Goal: Information Seeking & Learning: Stay updated

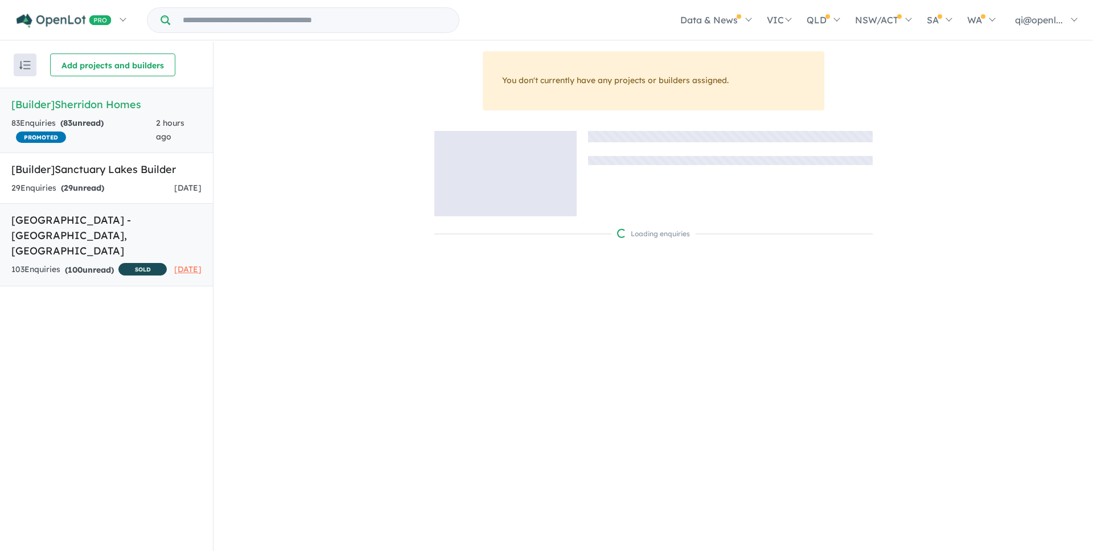
click at [131, 237] on h5 "Sanctuary Lakes Estate - Point Cook , VIC" at bounding box center [106, 235] width 190 height 46
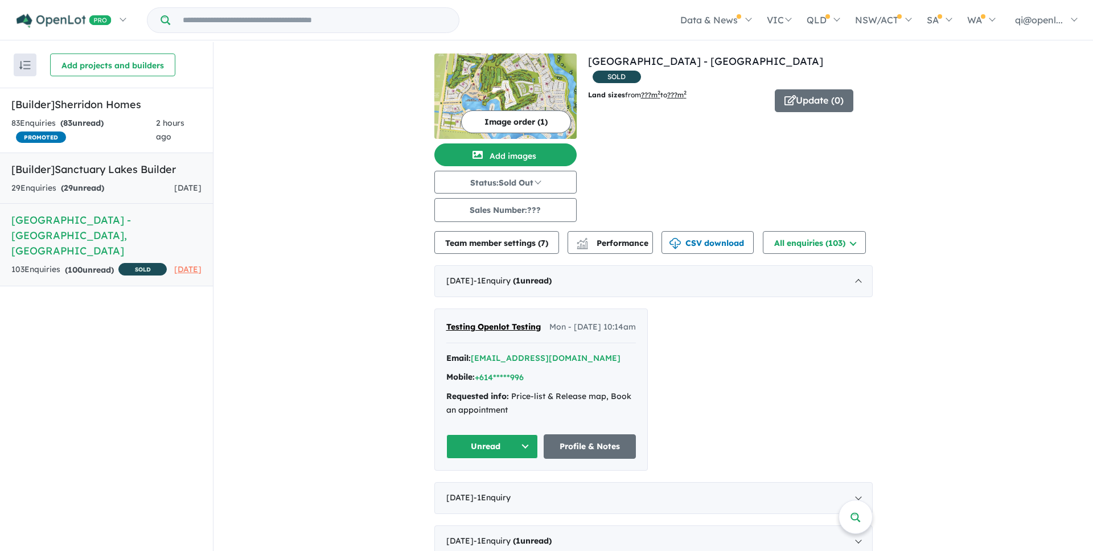
click at [131, 180] on link "[Builder] Sanctuary Lakes Builder 29 Enquir ies ( 29 unread) 7 days ago" at bounding box center [106, 179] width 213 height 52
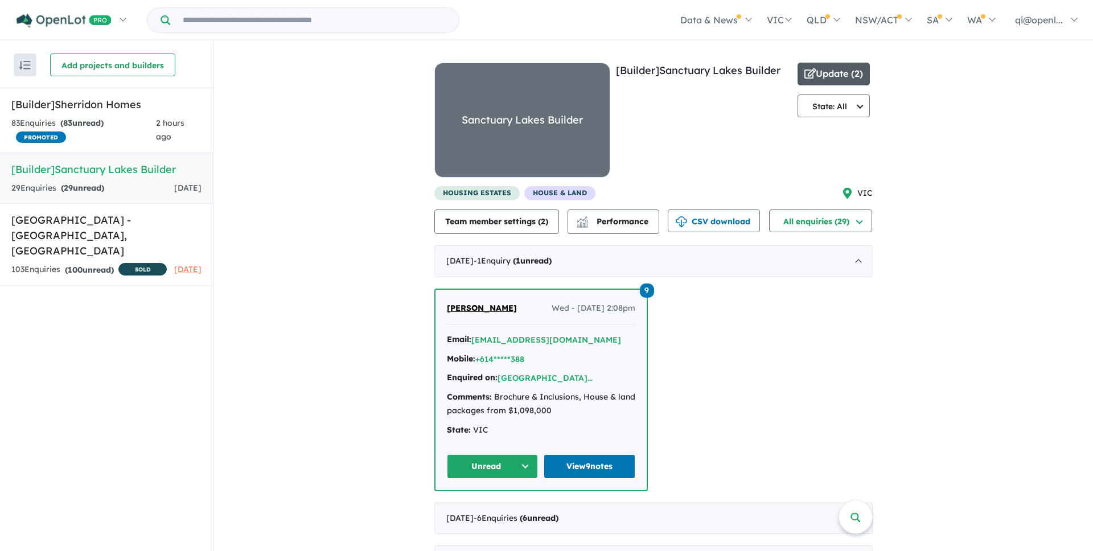
click at [840, 85] on button "Update ( 2 )" at bounding box center [833, 74] width 73 height 23
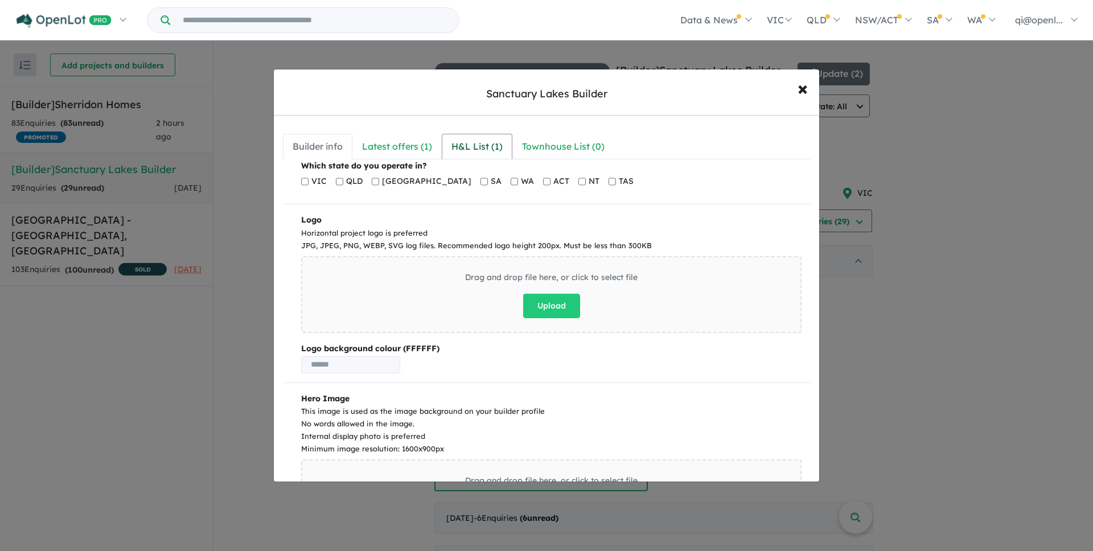
click at [493, 145] on div "H&L List ( 1 )" at bounding box center [476, 146] width 51 height 15
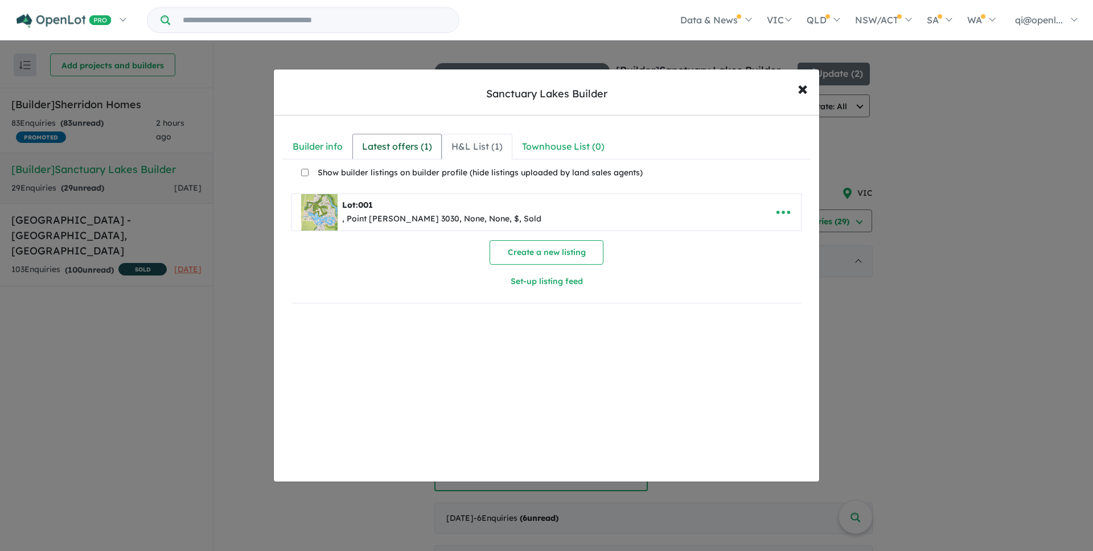
click at [397, 149] on div "Latest offers ( 1 )" at bounding box center [397, 146] width 70 height 15
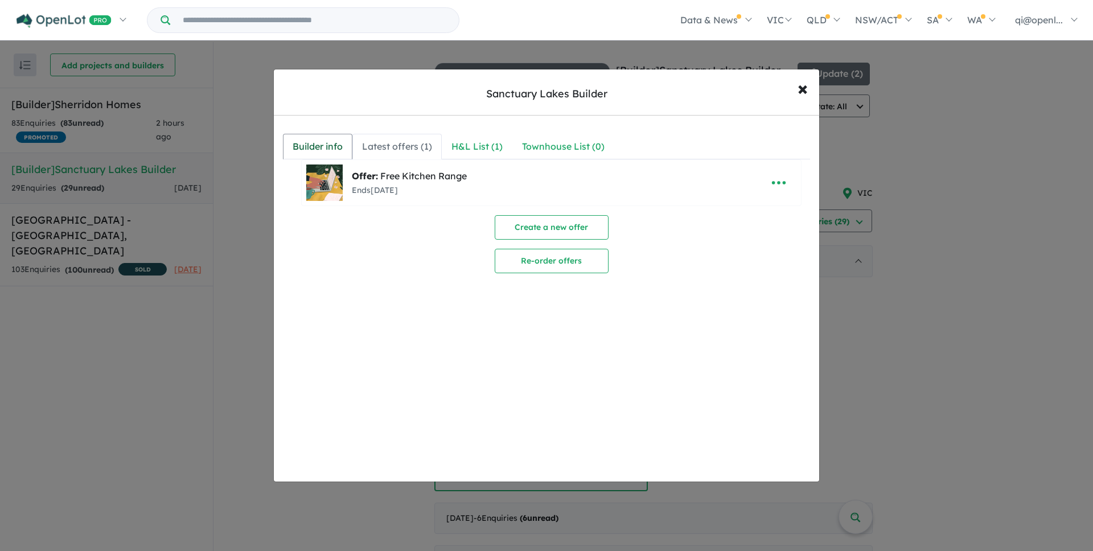
click at [333, 151] on div "Builder info" at bounding box center [317, 146] width 50 height 15
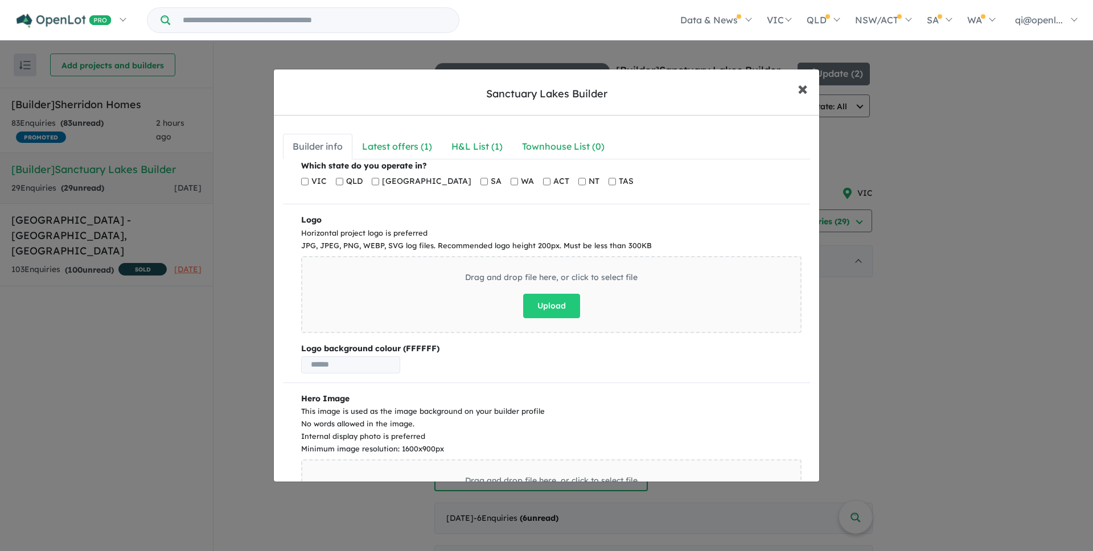
click at [810, 95] on button "× Close" at bounding box center [802, 88] width 33 height 31
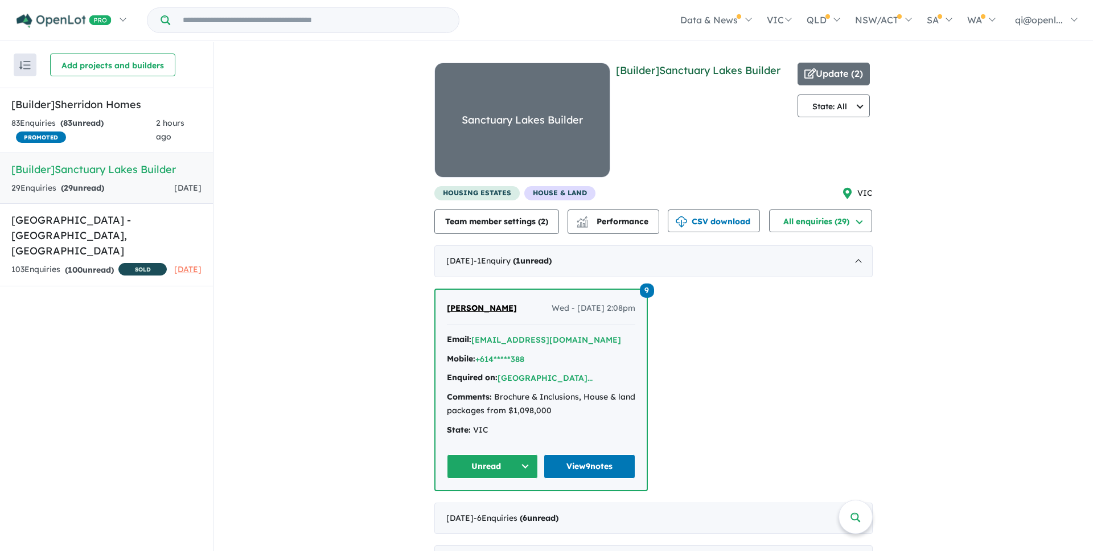
click at [749, 67] on link "[Builder] Sanctuary Lakes Builder" at bounding box center [698, 70] width 164 height 13
click at [826, 77] on button "Update ( 2 )" at bounding box center [833, 74] width 73 height 23
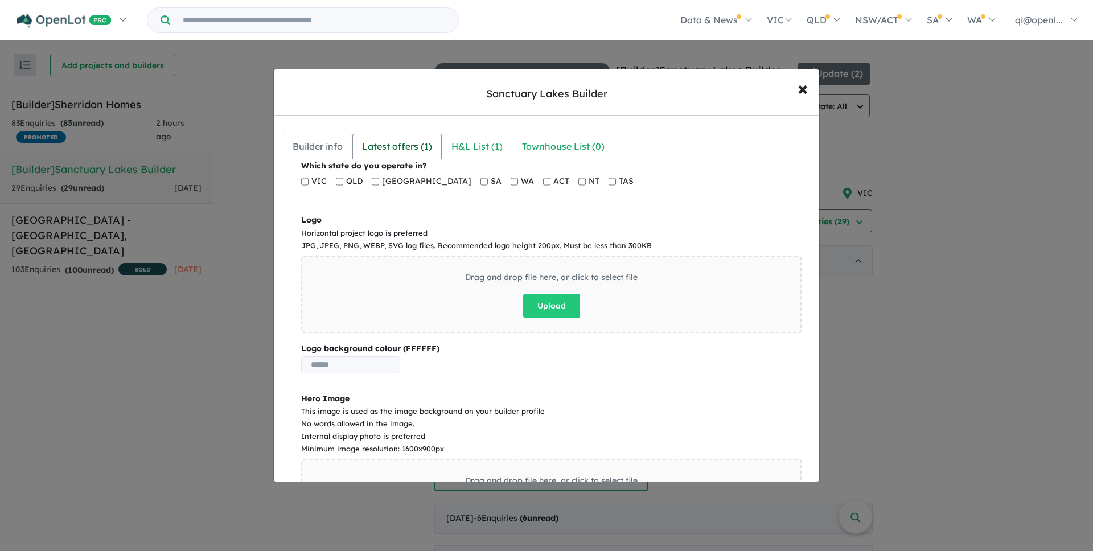
click at [413, 144] on div "Latest offers ( 1 )" at bounding box center [397, 146] width 70 height 15
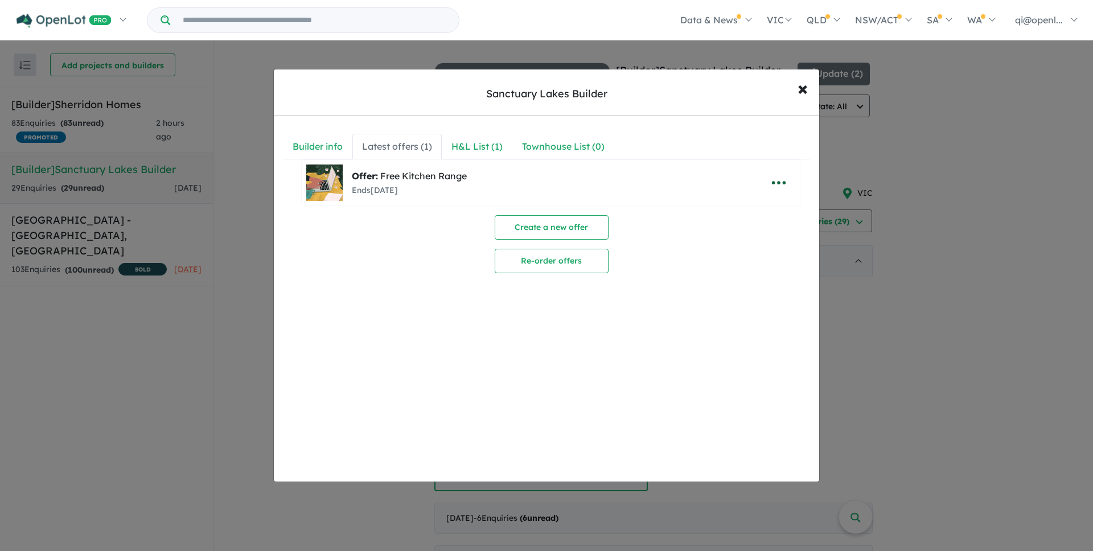
click at [770, 184] on icon "button" at bounding box center [778, 182] width 17 height 17
click at [750, 261] on link "Remove" at bounding box center [753, 263] width 84 height 26
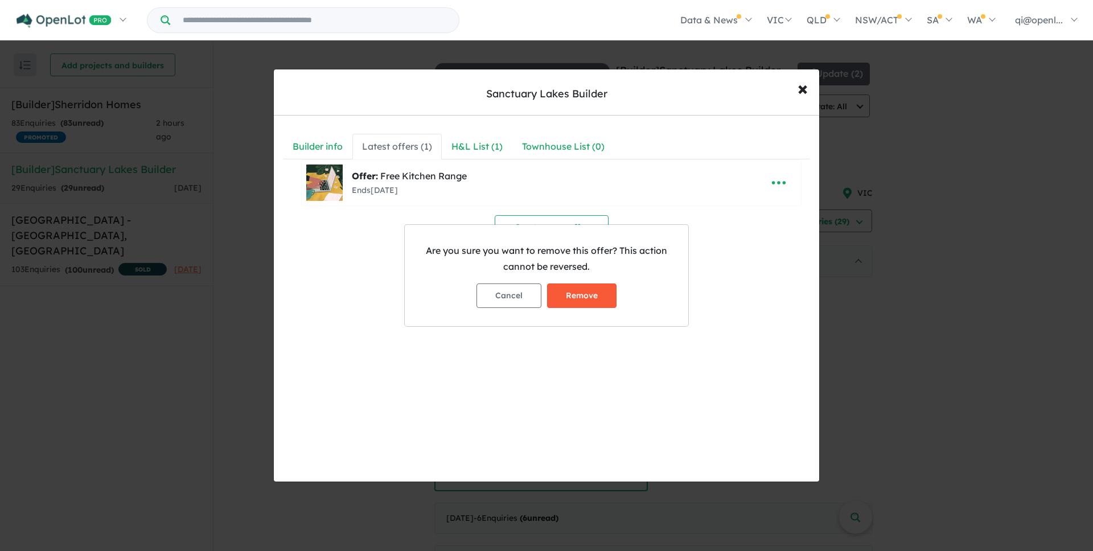
click at [595, 300] on button "Remove" at bounding box center [581, 295] width 69 height 24
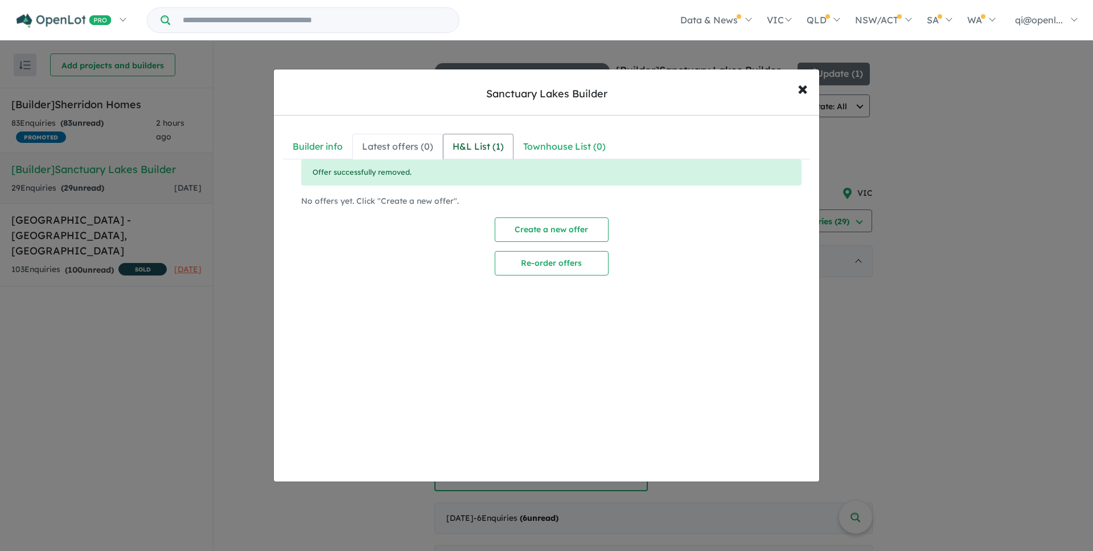
click at [464, 147] on div "H&L List ( 1 )" at bounding box center [477, 146] width 51 height 15
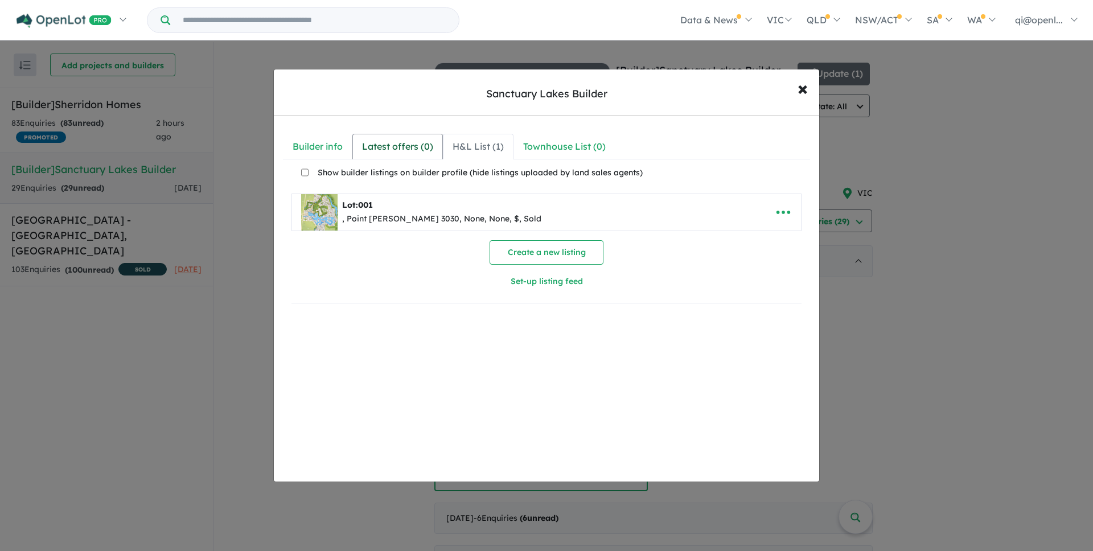
click at [411, 149] on div "Latest offers ( 0 )" at bounding box center [397, 146] width 71 height 15
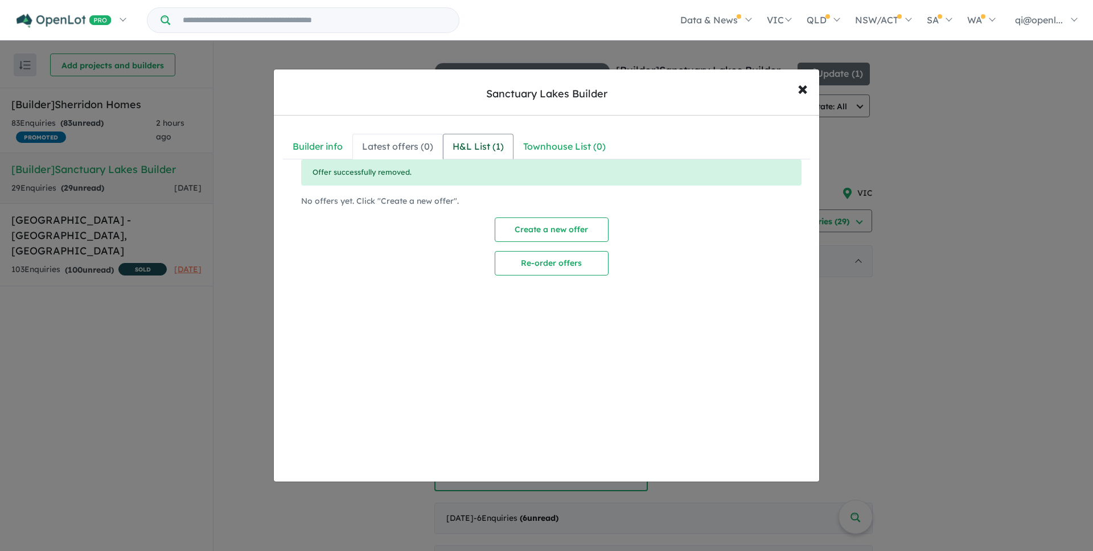
click at [494, 147] on div "H&L List ( 1 )" at bounding box center [477, 146] width 51 height 15
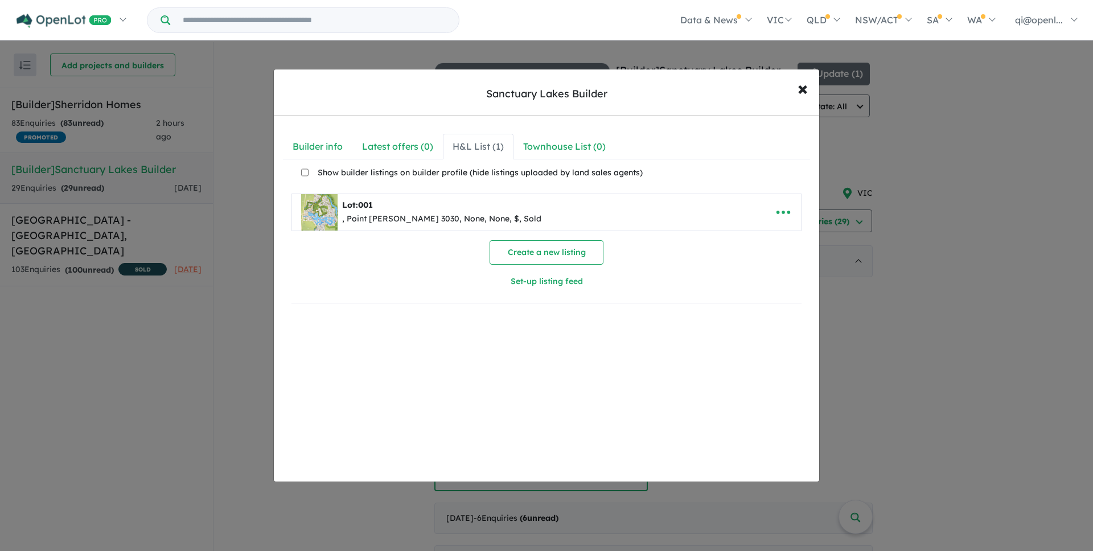
click at [946, 131] on div "Sanctuary Lakes Builder × Close Builder info Latest offers ( 0 ) H&L List ( 1 )…" at bounding box center [546, 275] width 1093 height 551
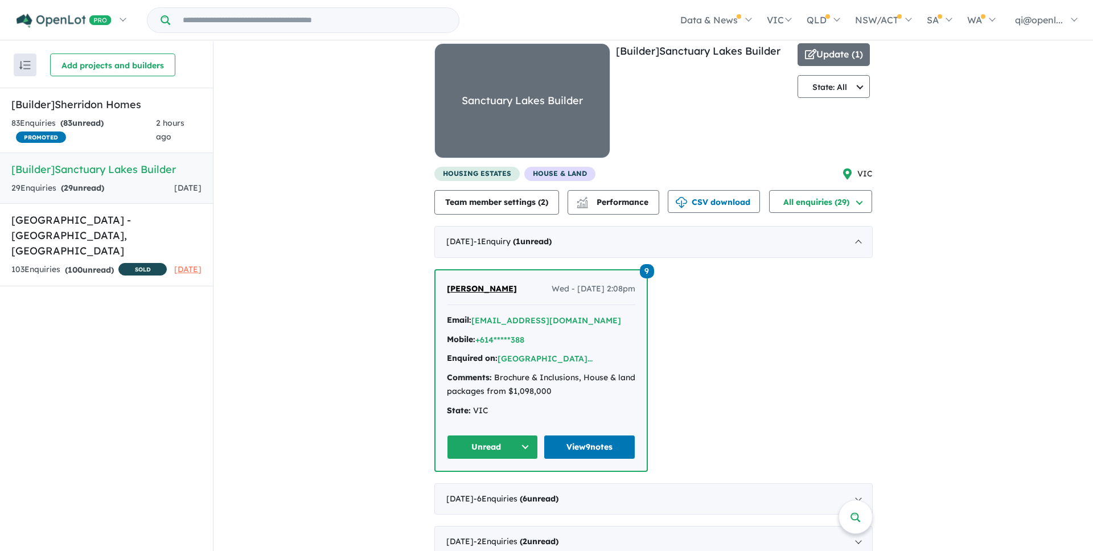
scroll to position [32, 0]
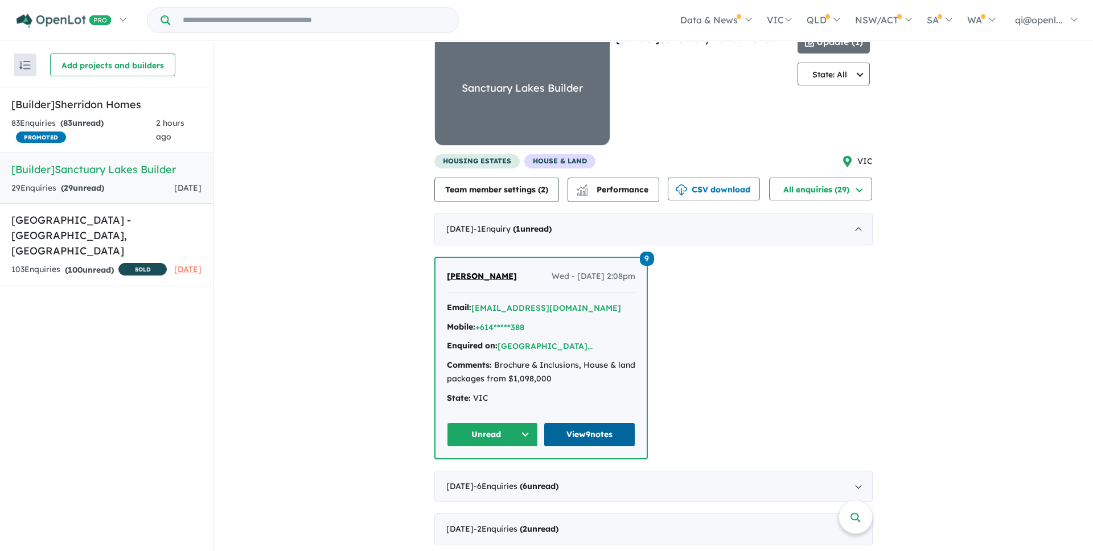
click at [594, 435] on link "View 9 notes" at bounding box center [589, 434] width 92 height 24
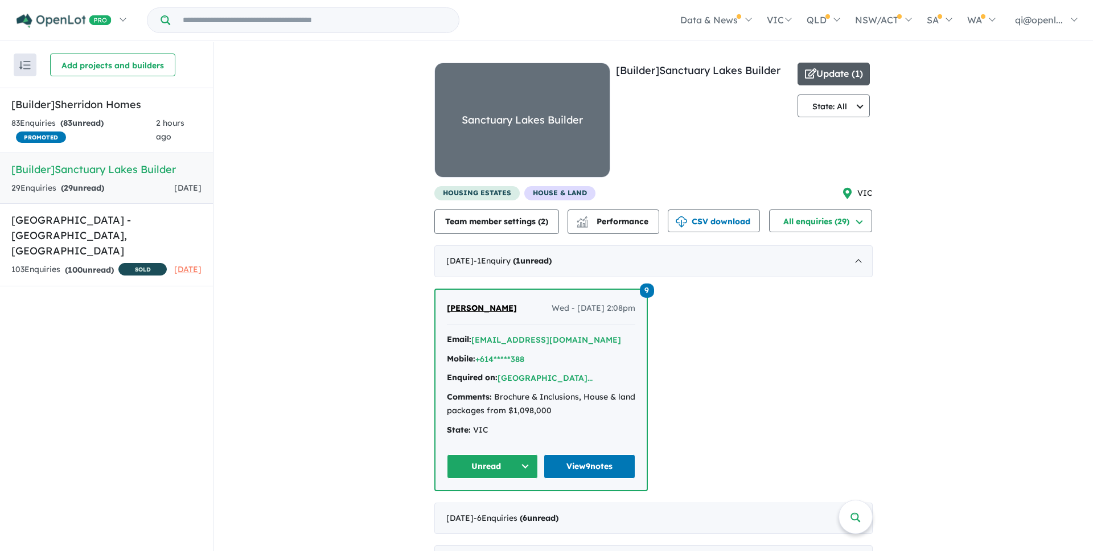
click at [844, 76] on button "Update ( 1 )" at bounding box center [833, 74] width 73 height 23
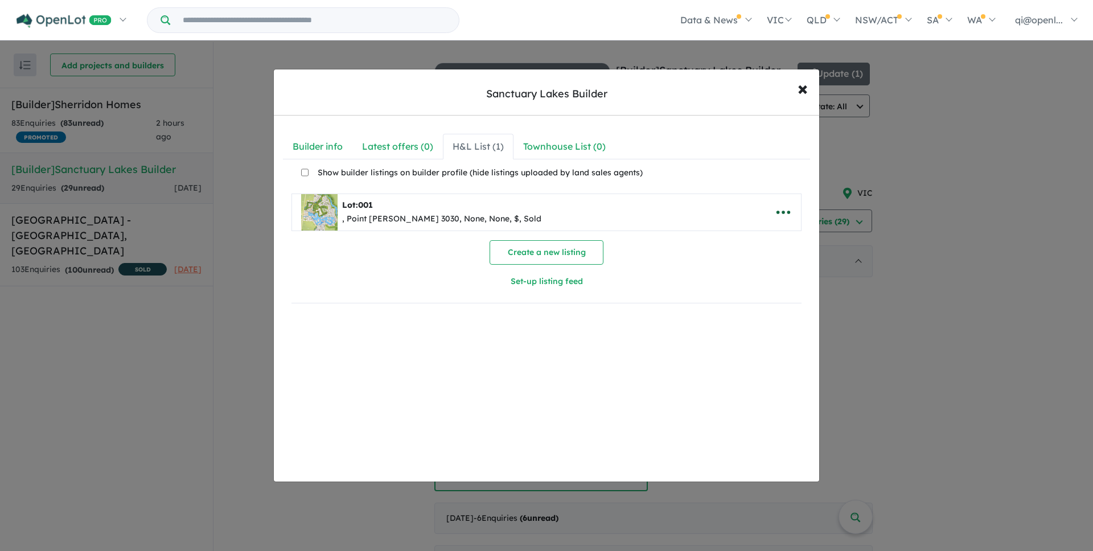
click at [782, 215] on icon "button" at bounding box center [782, 212] width 17 height 17
click at [630, 261] on div "Create a new listing Set-up listing feed" at bounding box center [546, 266] width 510 height 53
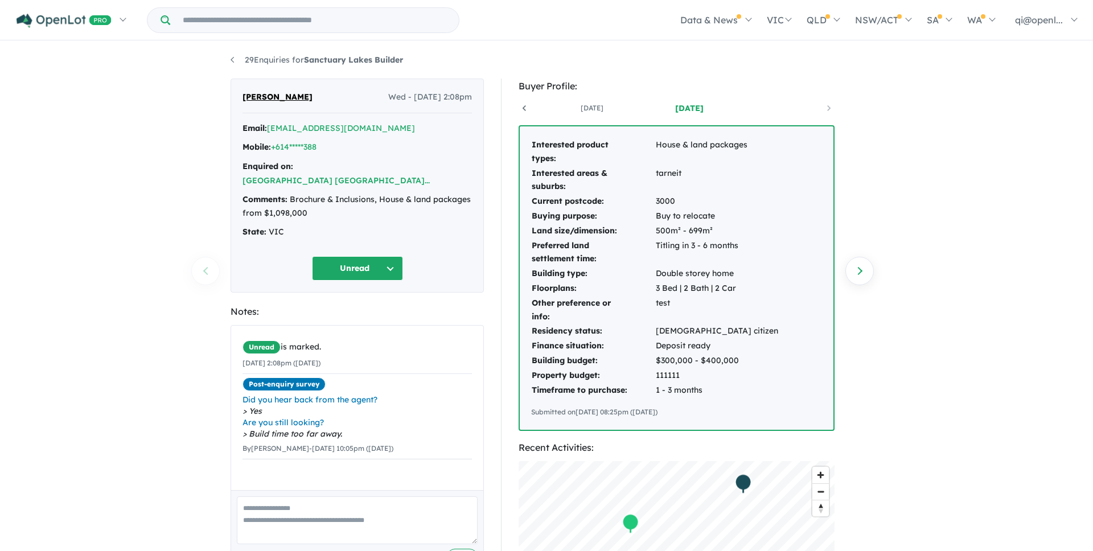
click at [353, 175] on button "Lot 001 Sanctuary Lakes North Boulevar ..." at bounding box center [335, 181] width 187 height 12
click at [359, 175] on link "Lot 001 Sanctuary Lakes North Boulevar ..." at bounding box center [335, 180] width 187 height 10
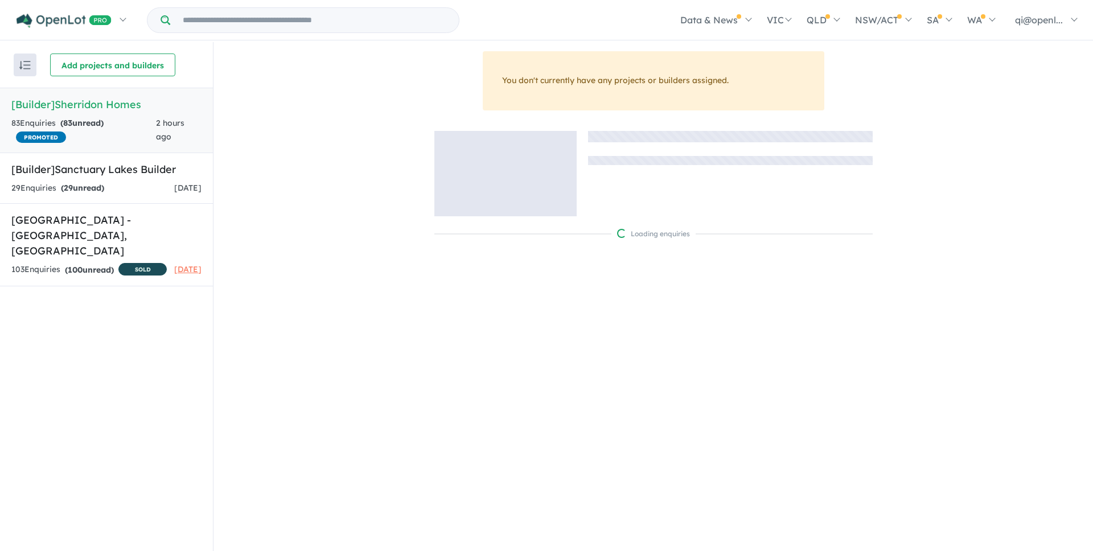
click at [507, 295] on div "You don't currently have any projects or builders assigned. Loading enquiries" at bounding box center [652, 306] width 879 height 510
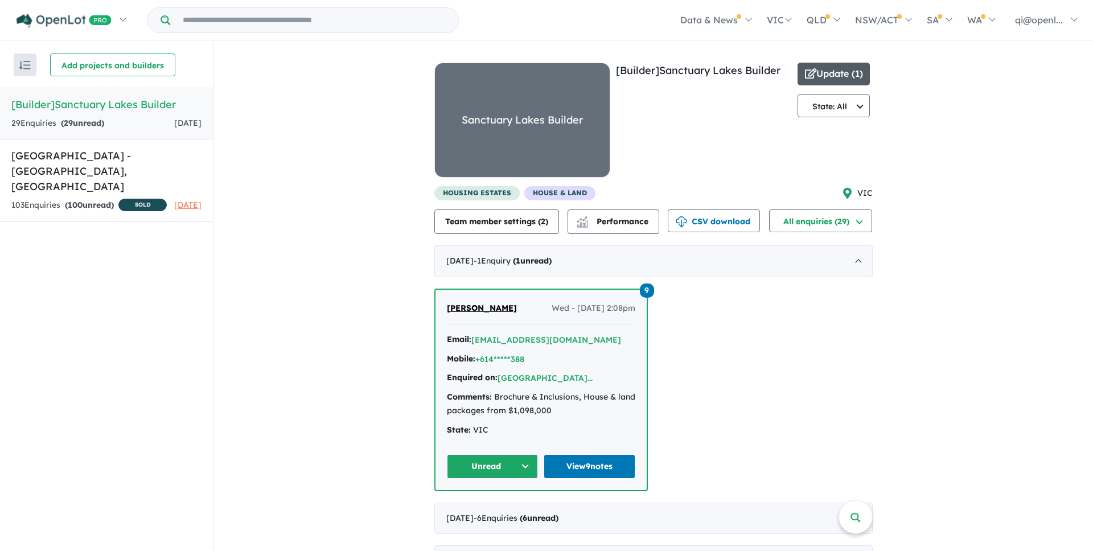
click at [839, 81] on button "Update ( 1 )" at bounding box center [833, 74] width 73 height 23
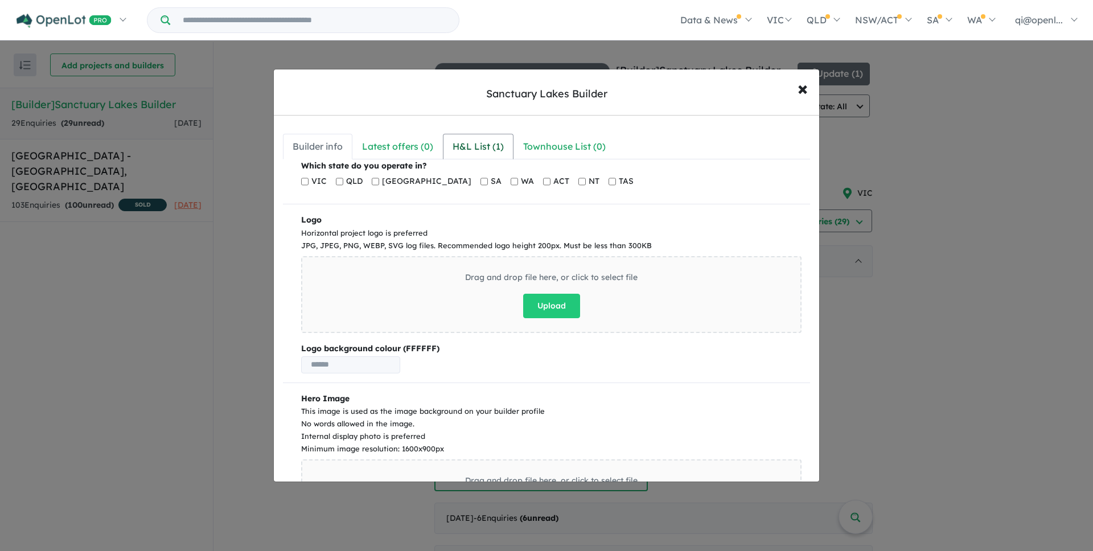
click at [473, 139] on div "H&L List ( 1 )" at bounding box center [477, 146] width 51 height 15
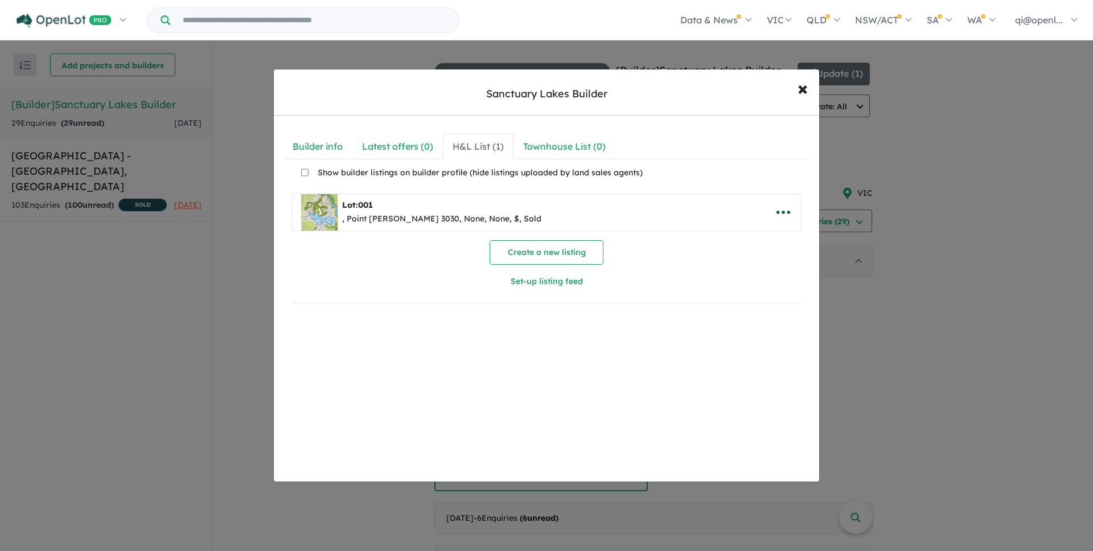
click at [780, 213] on icon "button" at bounding box center [782, 212] width 17 height 17
click at [640, 333] on div "Builder info Latest offers ( 0 ) H&L List ( 1 ) Townhouse List ( 0 ) Which stat…" at bounding box center [546, 299] width 545 height 366
click at [798, 92] on span "×" at bounding box center [802, 88] width 10 height 24
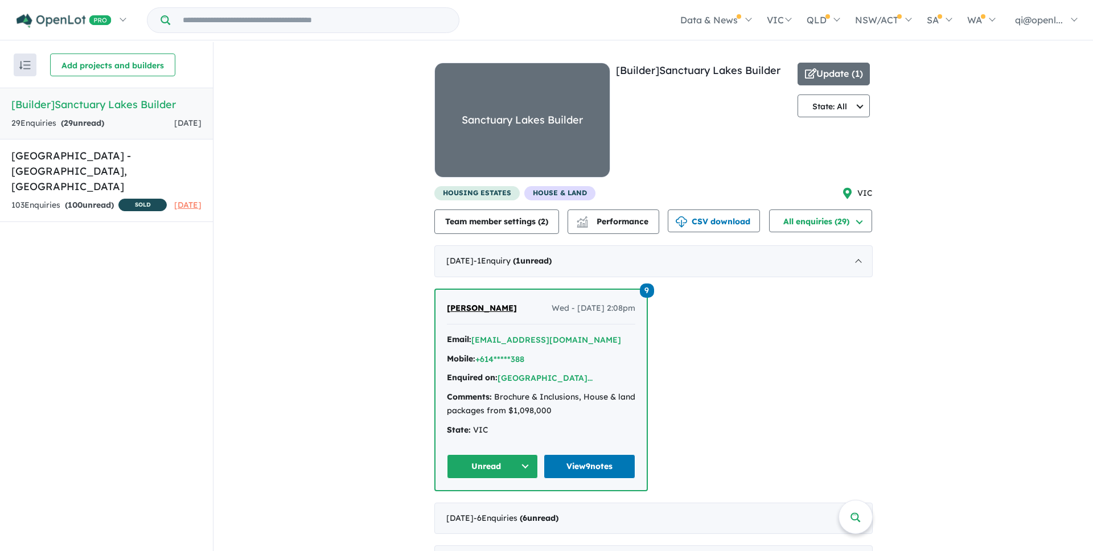
click at [928, 176] on div "View all builders in your account 29 Enquir ies ( 29 unread) 7 days ago [Builde…" at bounding box center [652, 423] width 879 height 762
click at [850, 76] on button "Update ( 1 )" at bounding box center [833, 74] width 73 height 23
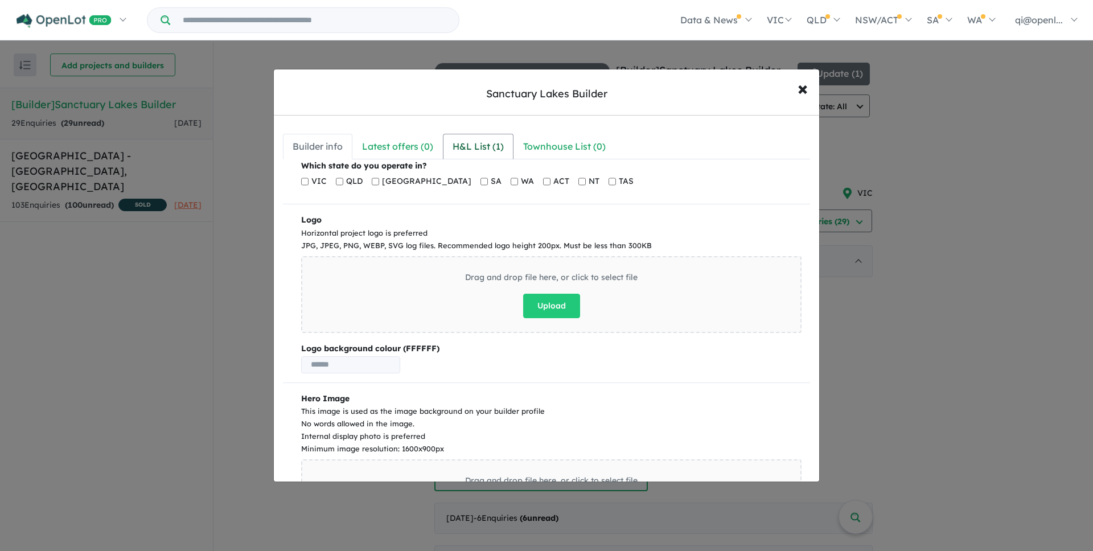
click at [483, 149] on div "H&L List ( 1 )" at bounding box center [477, 146] width 51 height 15
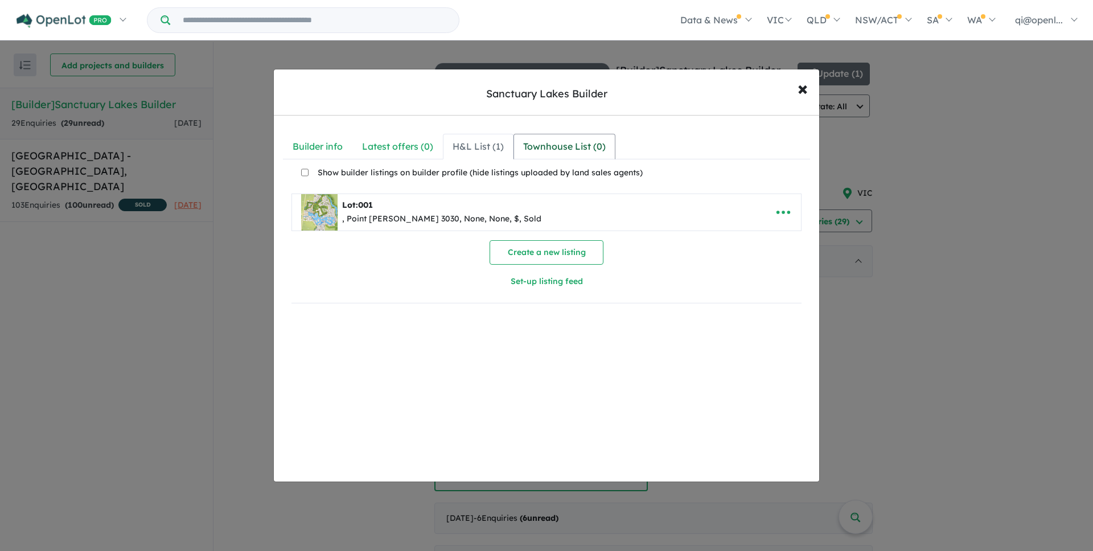
click at [548, 150] on div "Townhouse List ( 0 )" at bounding box center [564, 146] width 83 height 15
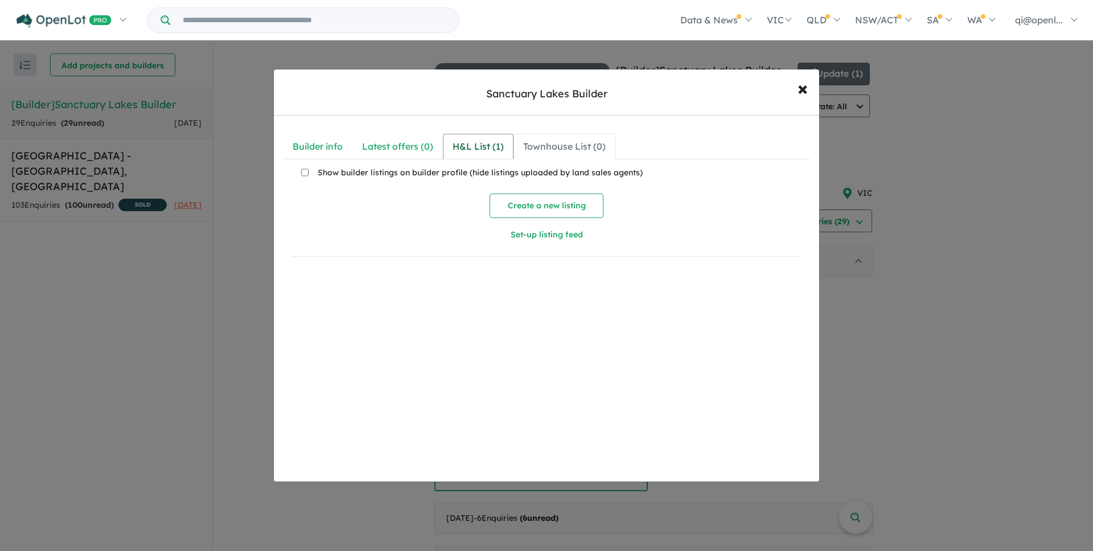
click at [496, 153] on div "H&L List ( 1 )" at bounding box center [477, 146] width 51 height 15
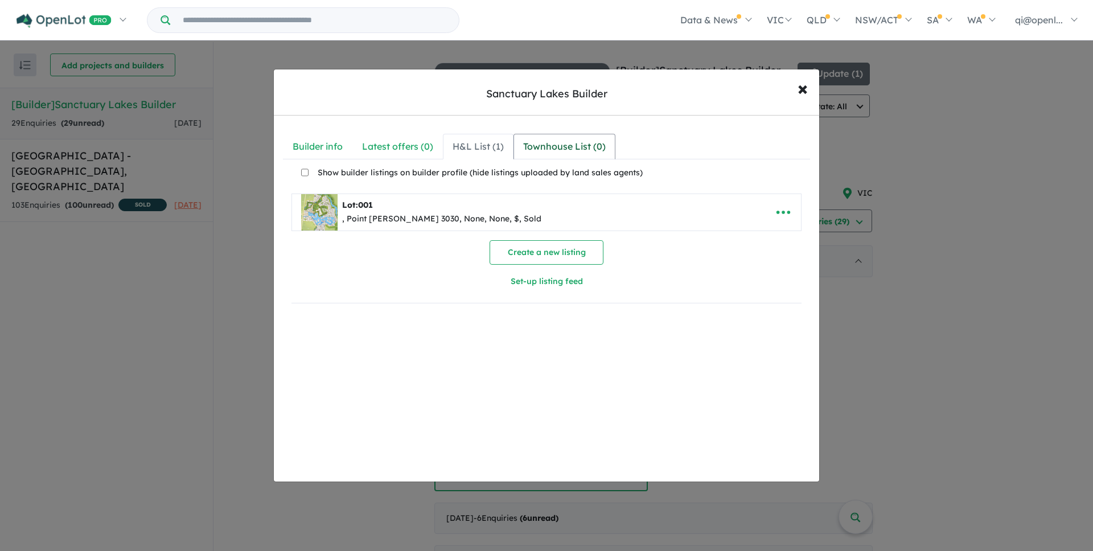
click at [561, 153] on div "Townhouse List ( 0 )" at bounding box center [564, 146] width 83 height 15
